Goal: Task Accomplishment & Management: Manage account settings

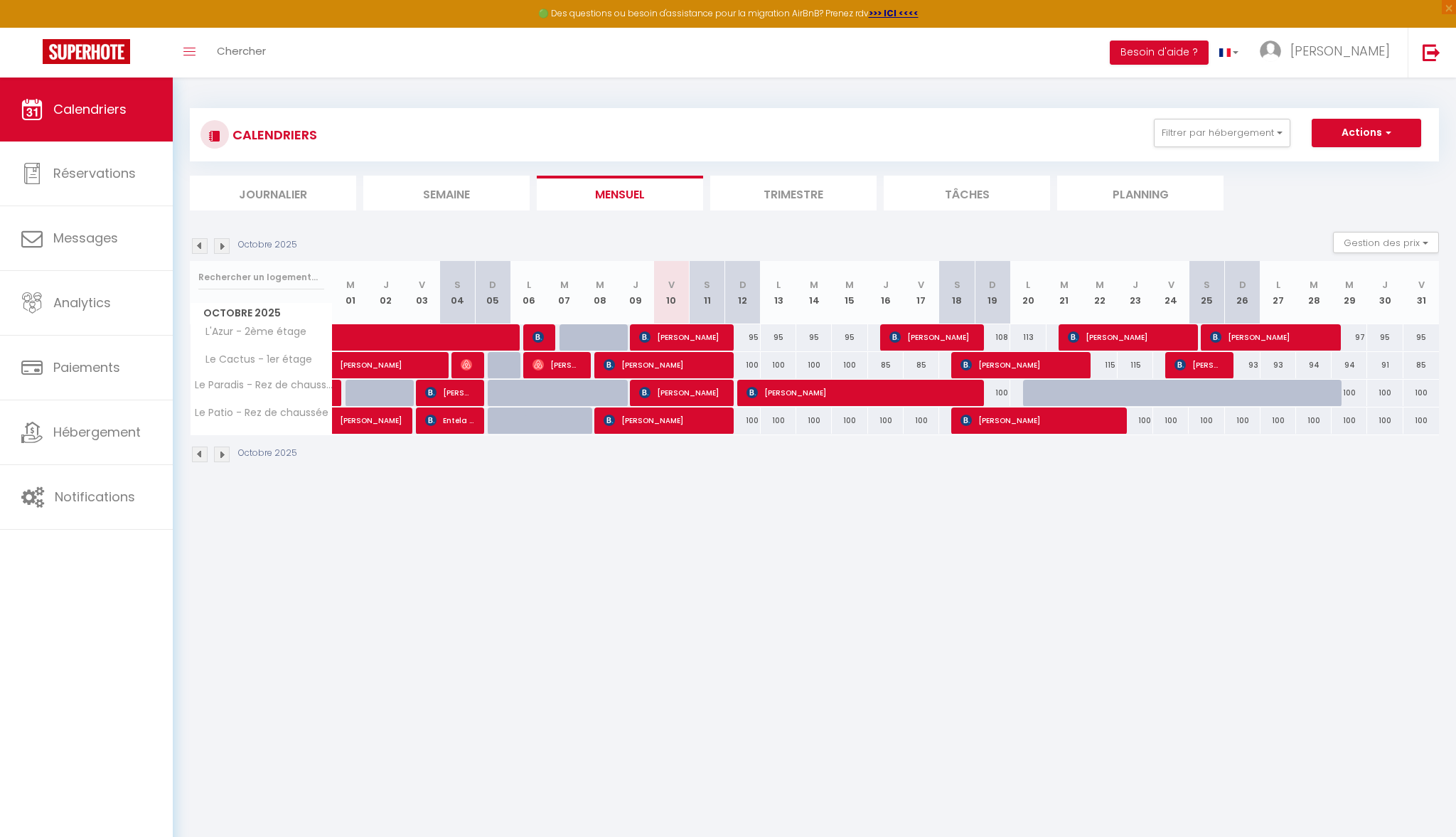
select select
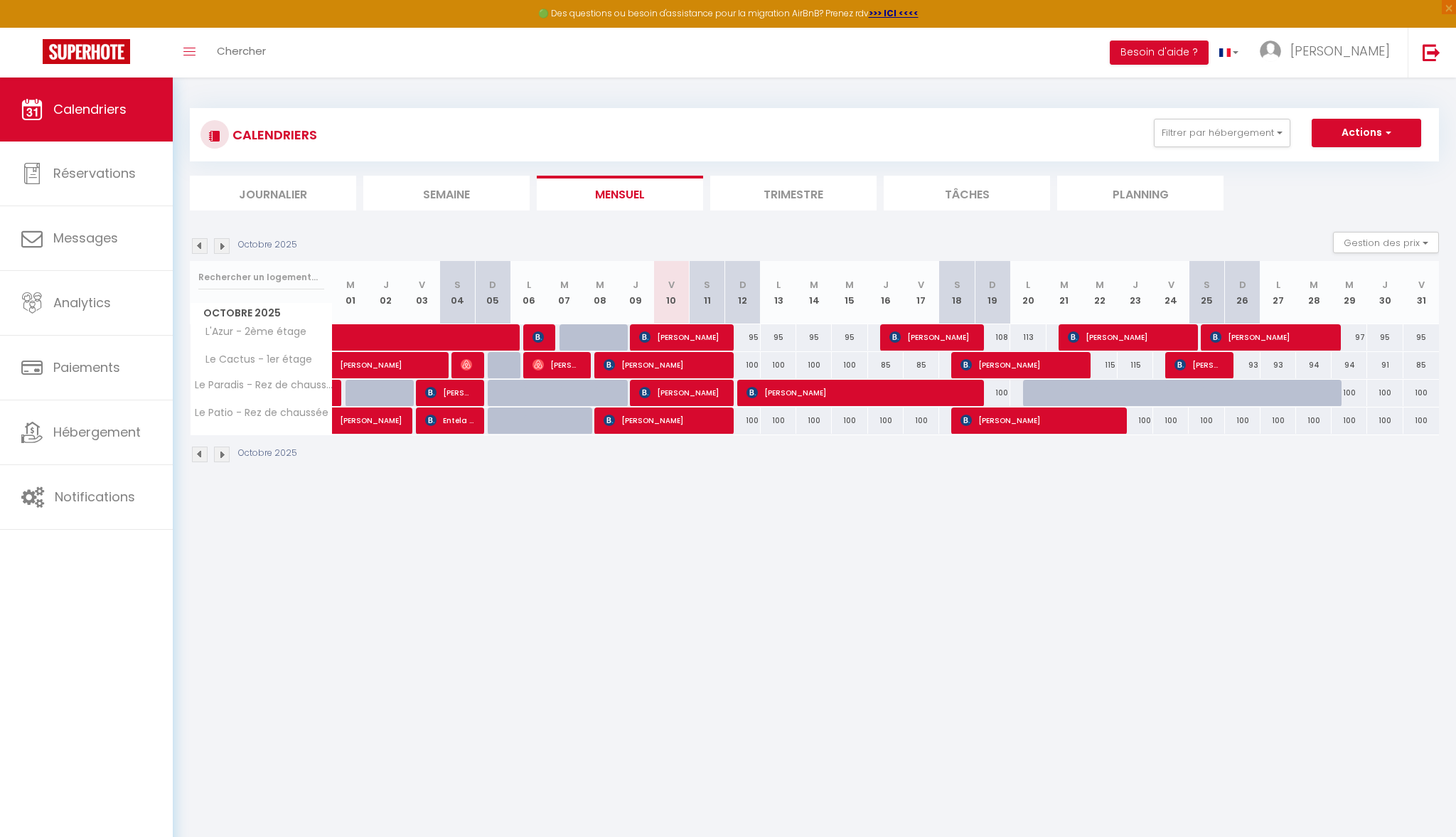
click at [1050, 366] on span "[PERSON_NAME]" at bounding box center [1021, 365] width 121 height 27
select select "OK"
select select "0"
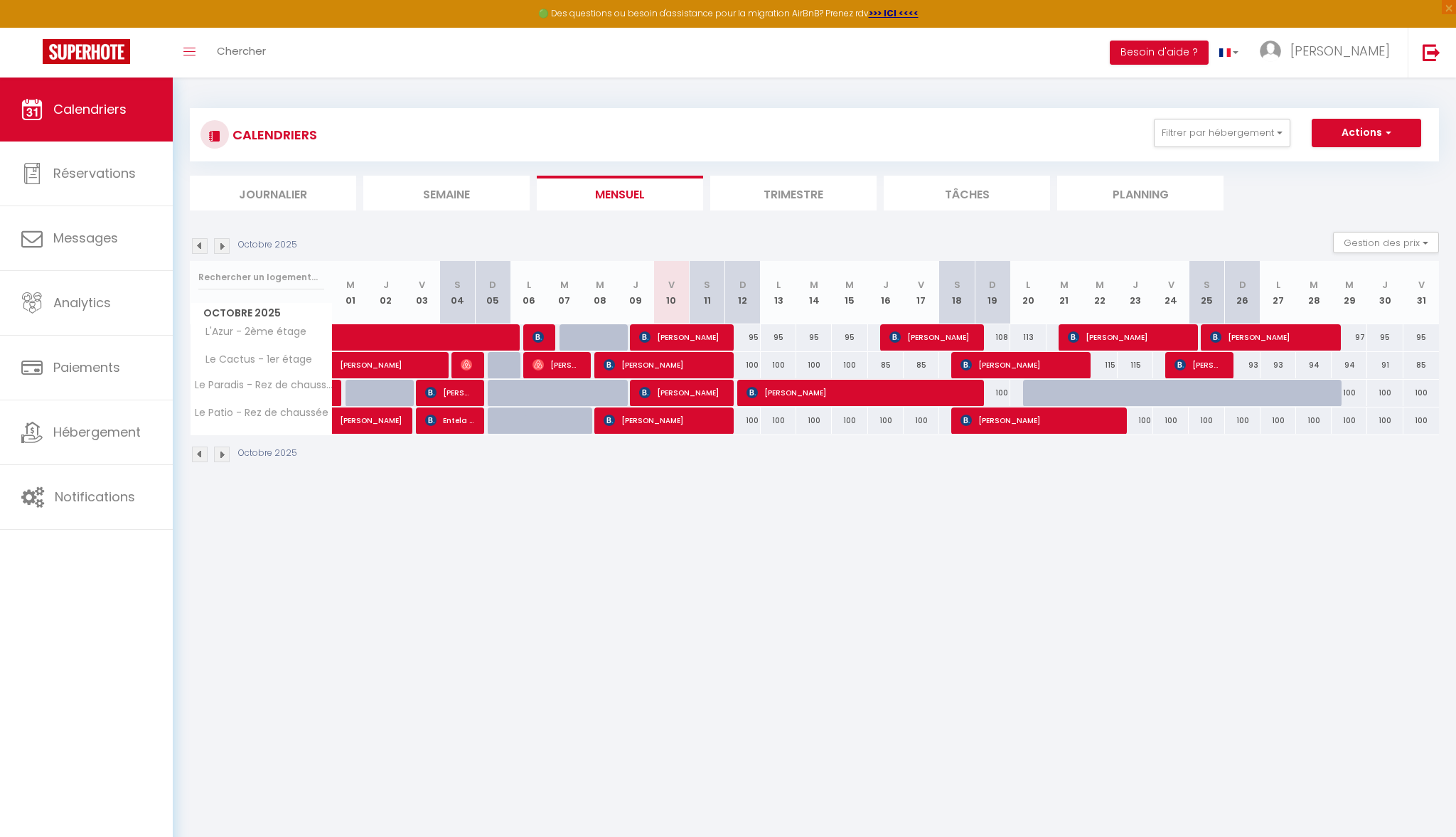
select select "1"
select select
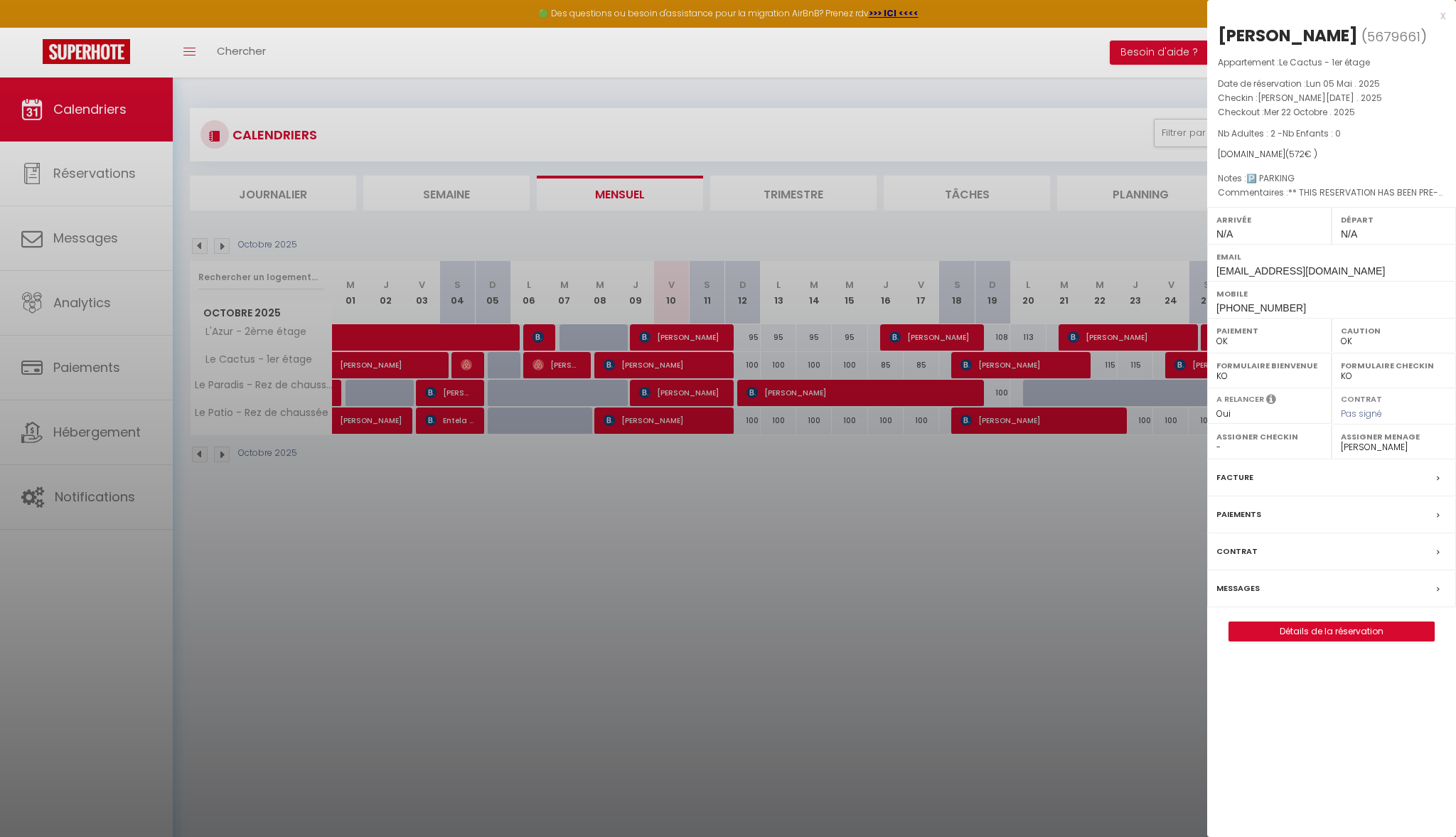
click at [1439, 21] on div "x" at bounding box center [1326, 15] width 238 height 17
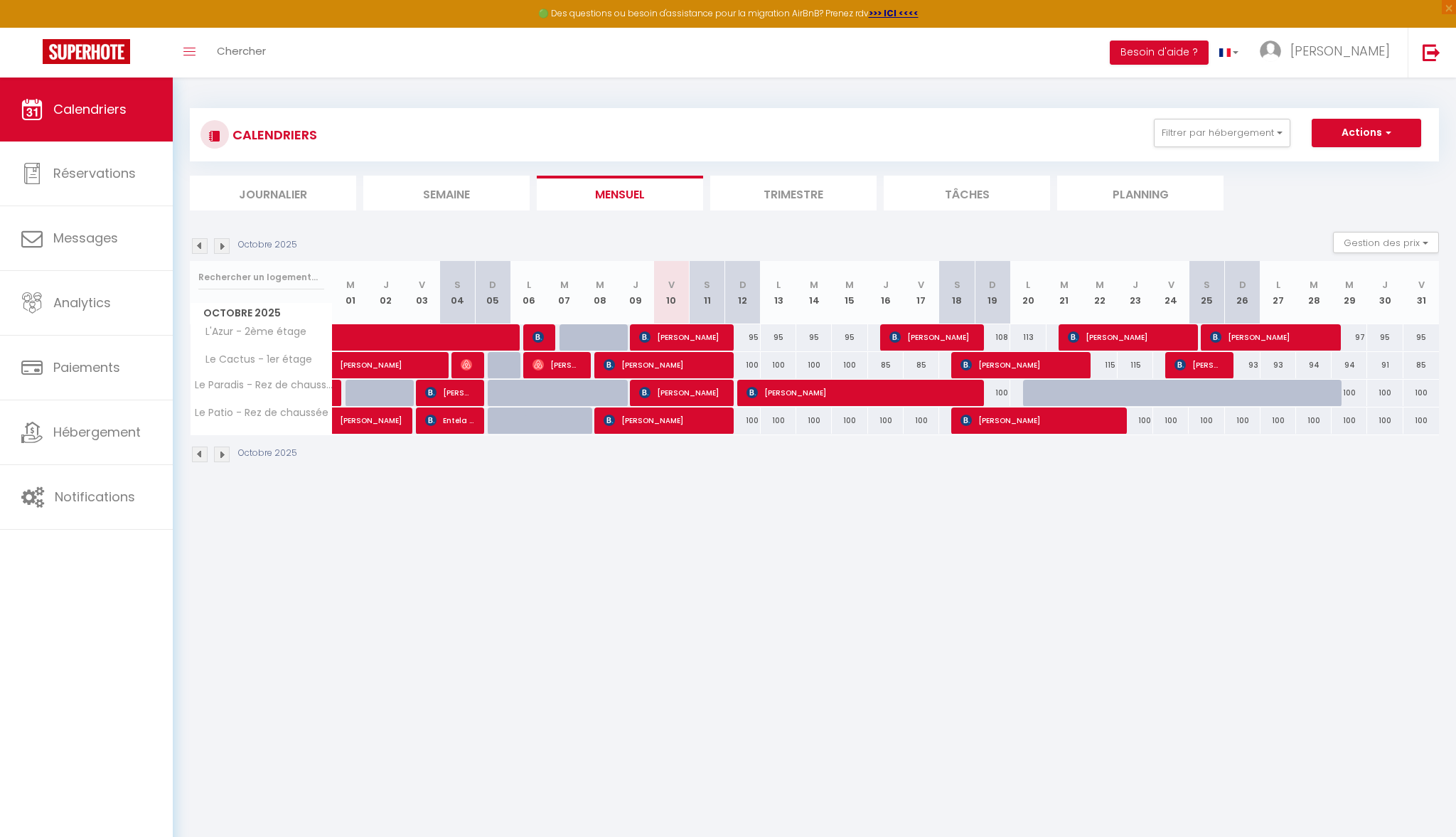
click at [1149, 343] on span "[PERSON_NAME]" at bounding box center [1128, 337] width 121 height 27
select select "44676"
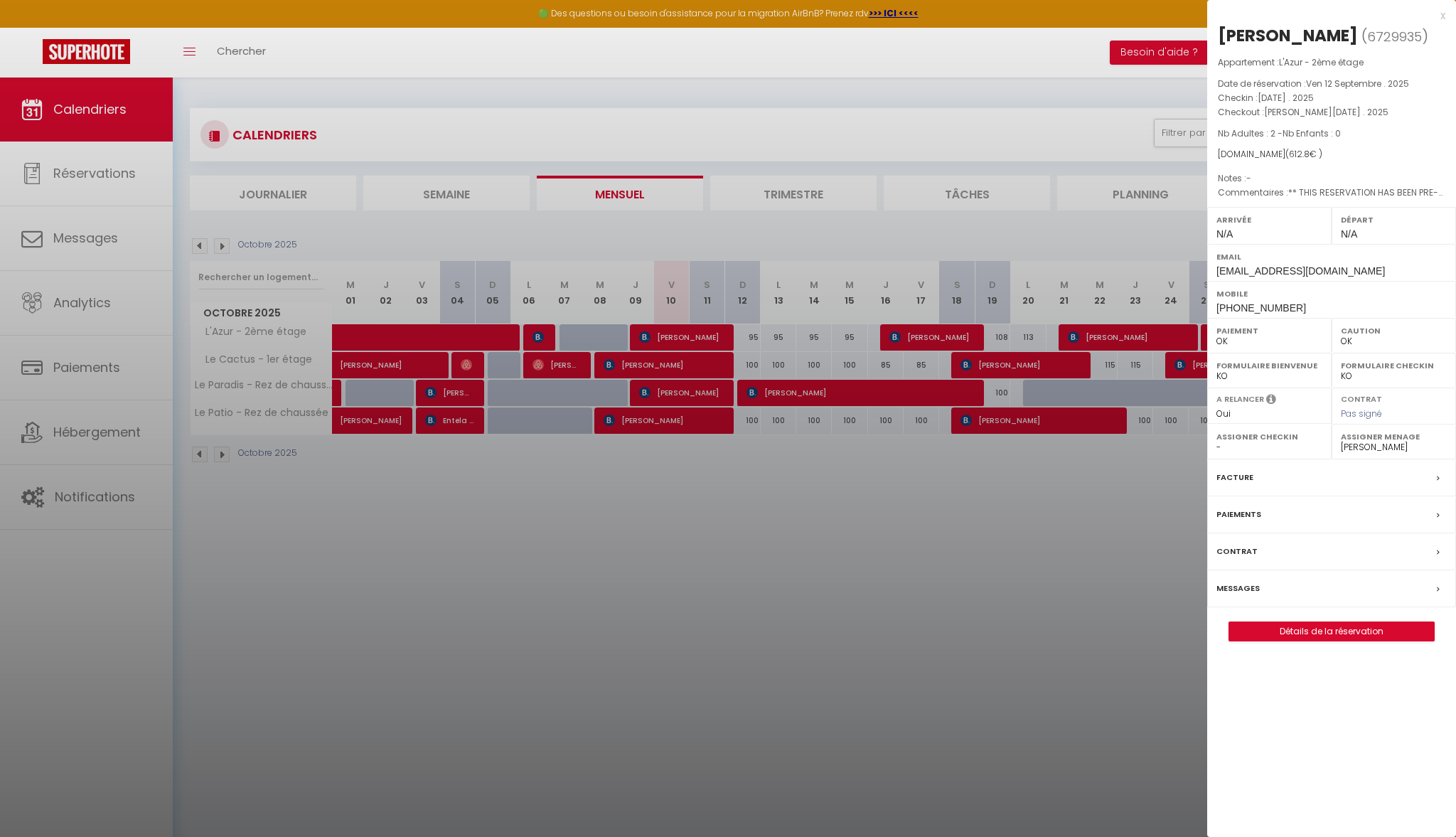
click at [1162, 232] on div at bounding box center [728, 418] width 1456 height 837
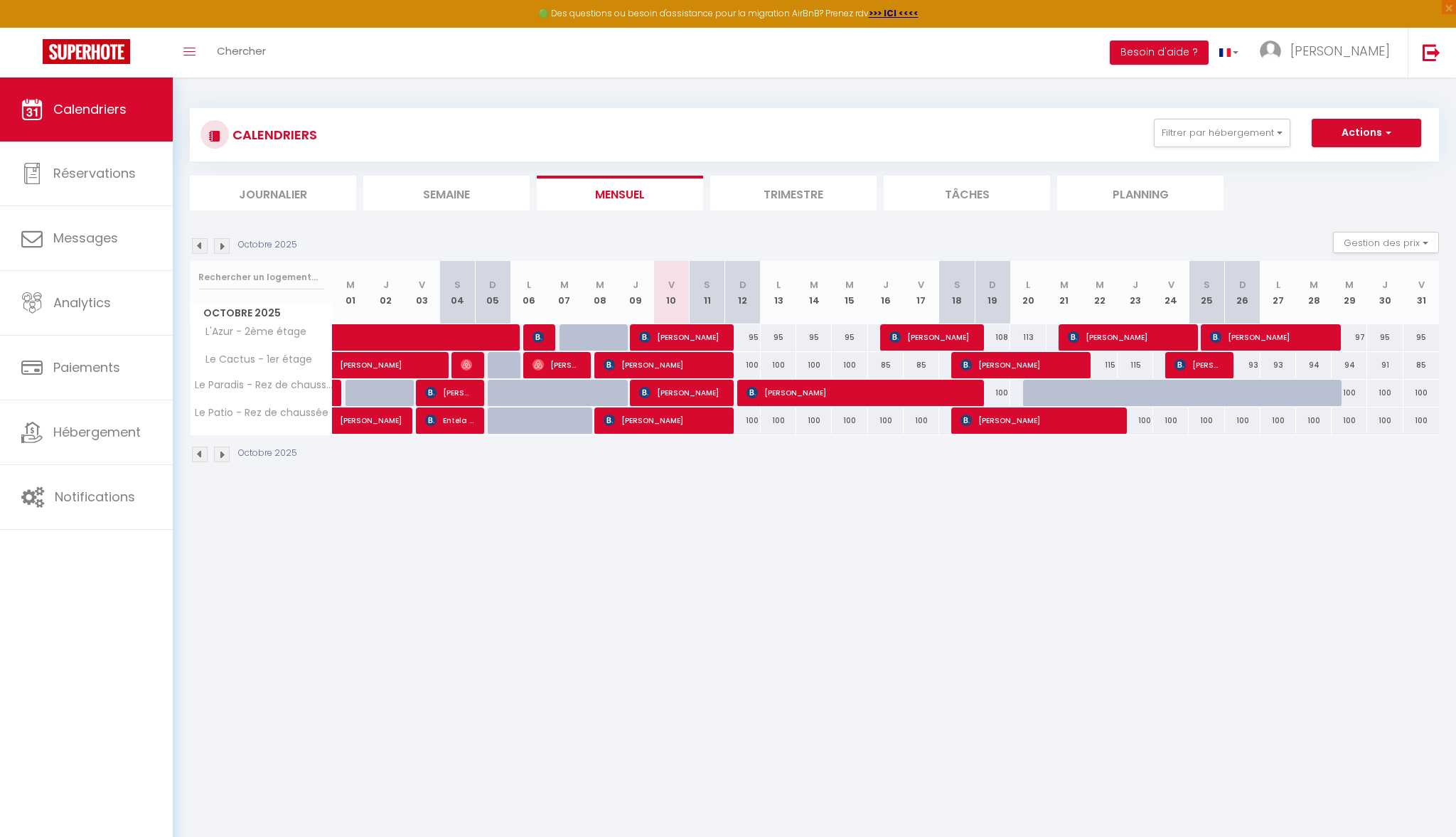
click at [1065, 426] on span "[PERSON_NAME]" at bounding box center [1039, 420] width 157 height 27
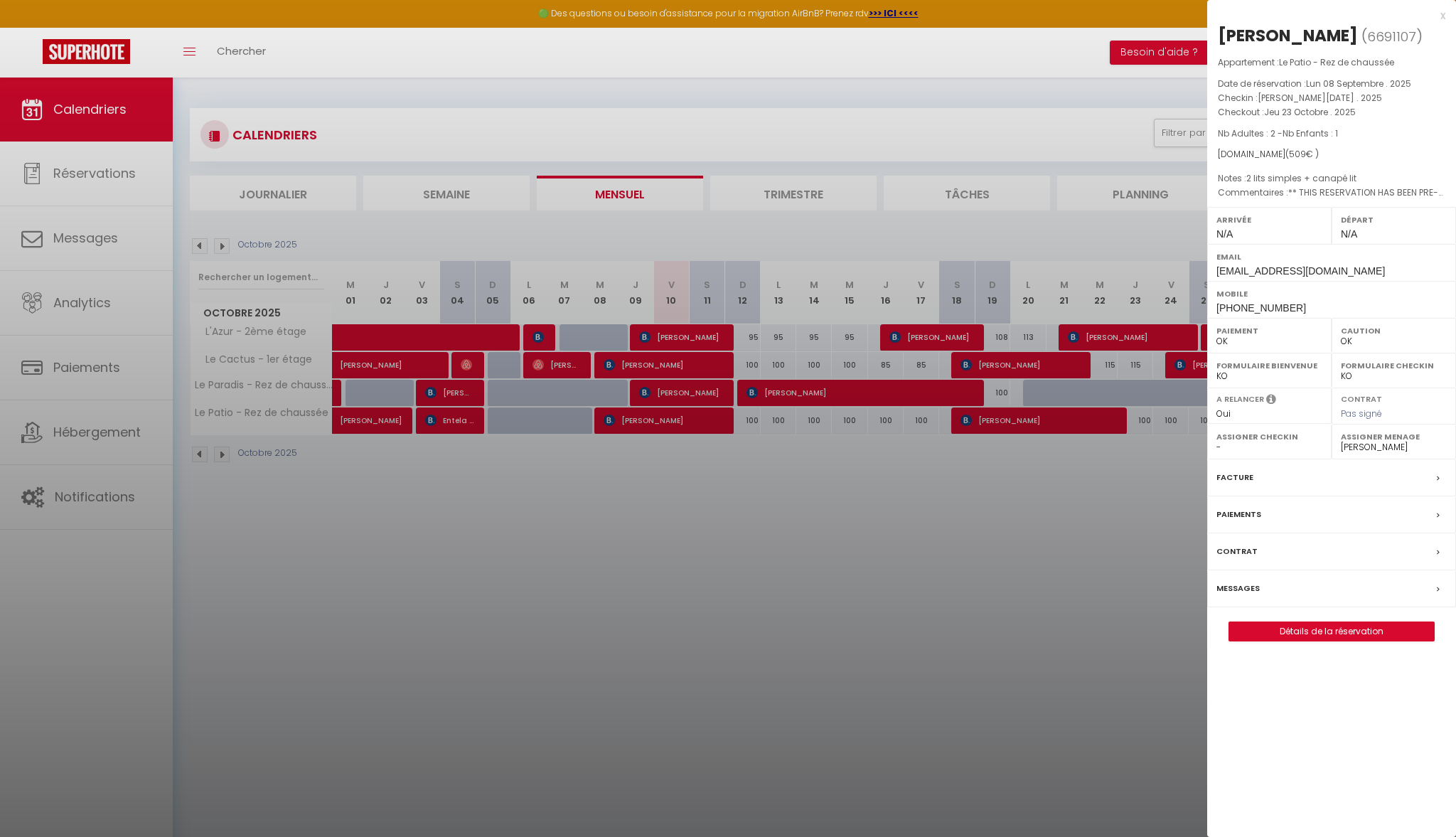
click at [1087, 493] on div at bounding box center [728, 418] width 1456 height 837
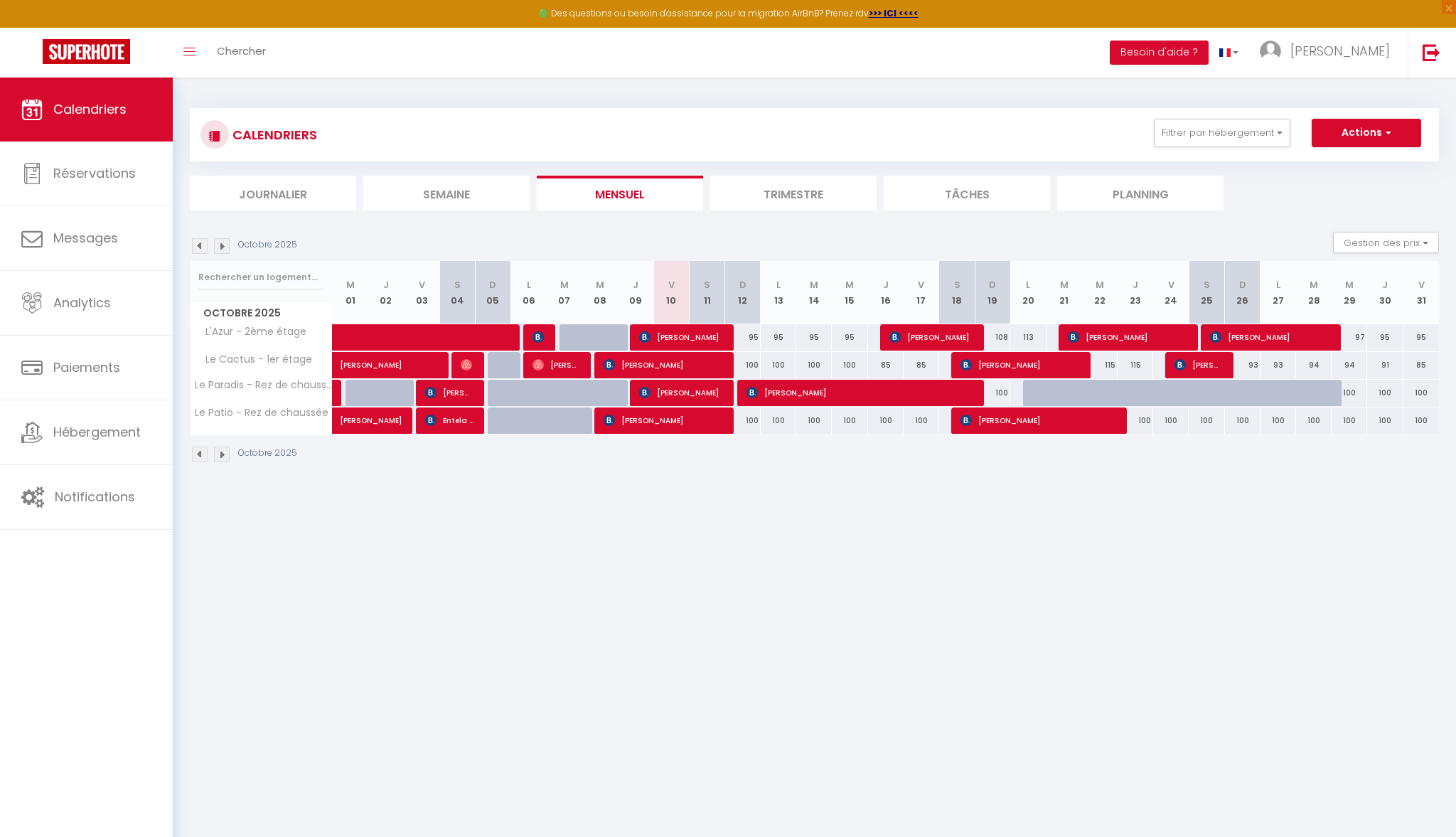
click at [1213, 362] on span "[PERSON_NAME]" at bounding box center [1198, 365] width 48 height 27
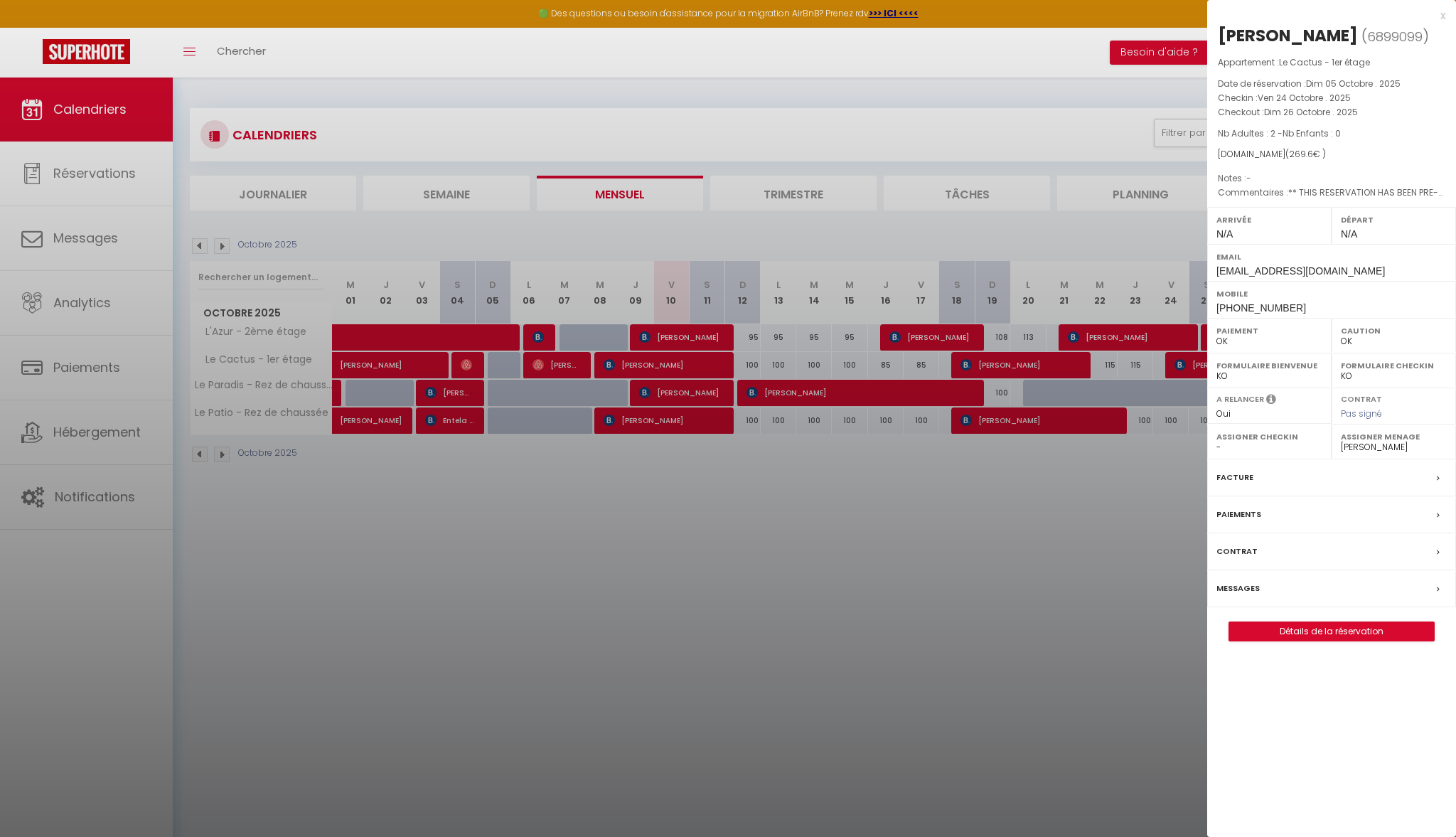
click at [1093, 513] on div at bounding box center [728, 418] width 1456 height 837
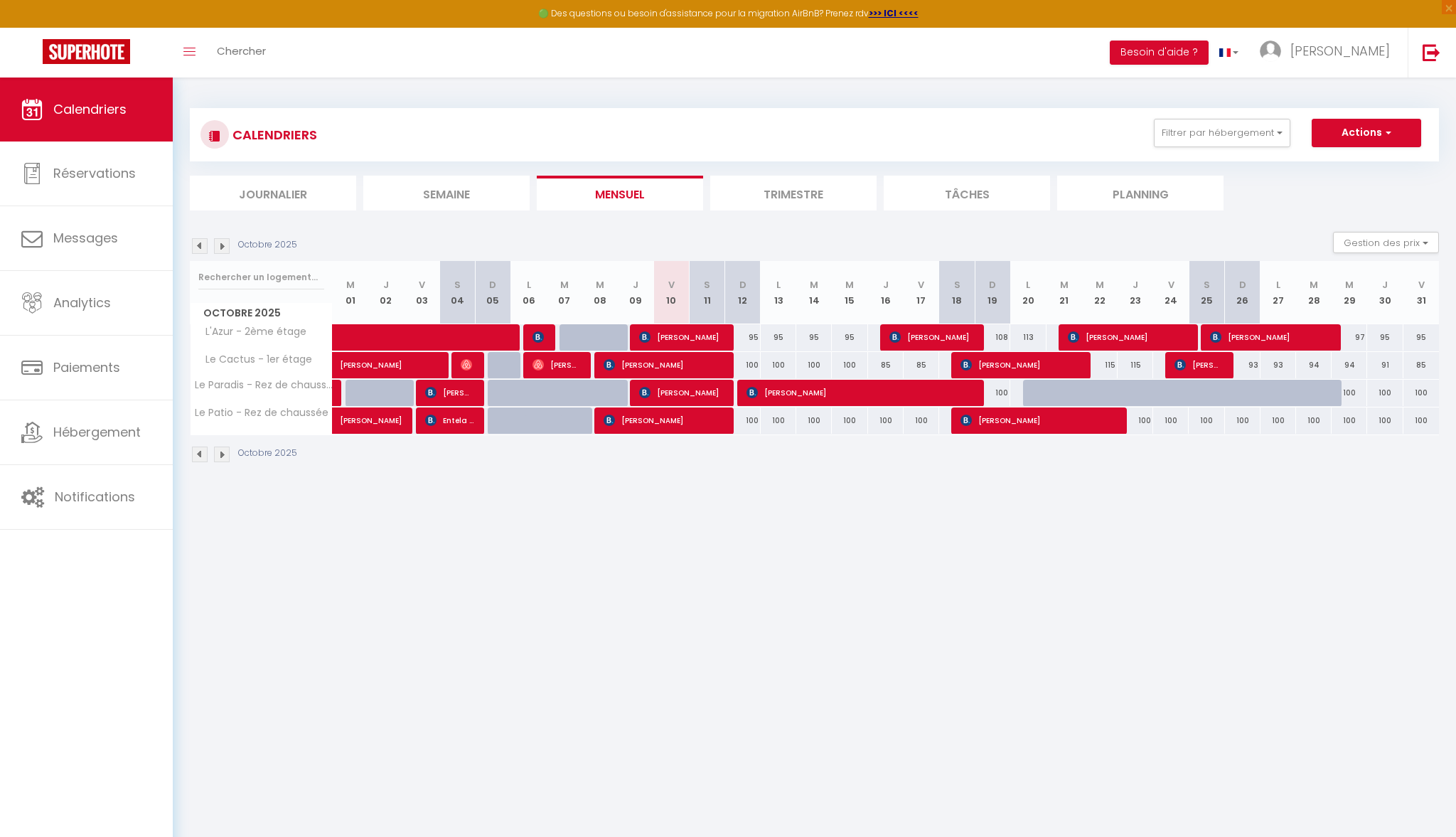
click at [1042, 428] on span "[PERSON_NAME]" at bounding box center [1039, 420] width 157 height 27
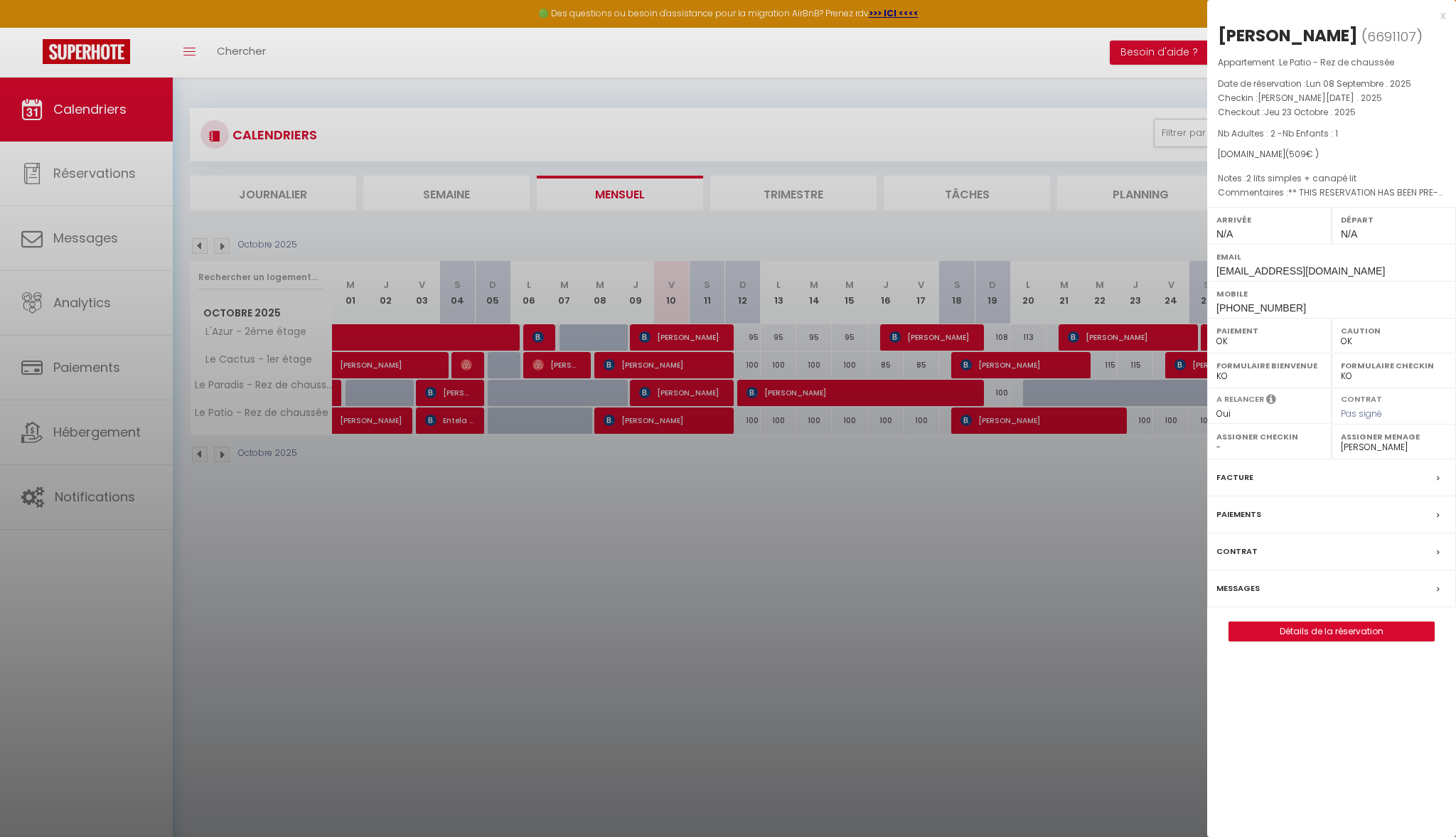
click at [1002, 519] on div at bounding box center [728, 418] width 1456 height 837
